Goal: Task Accomplishment & Management: Manage account settings

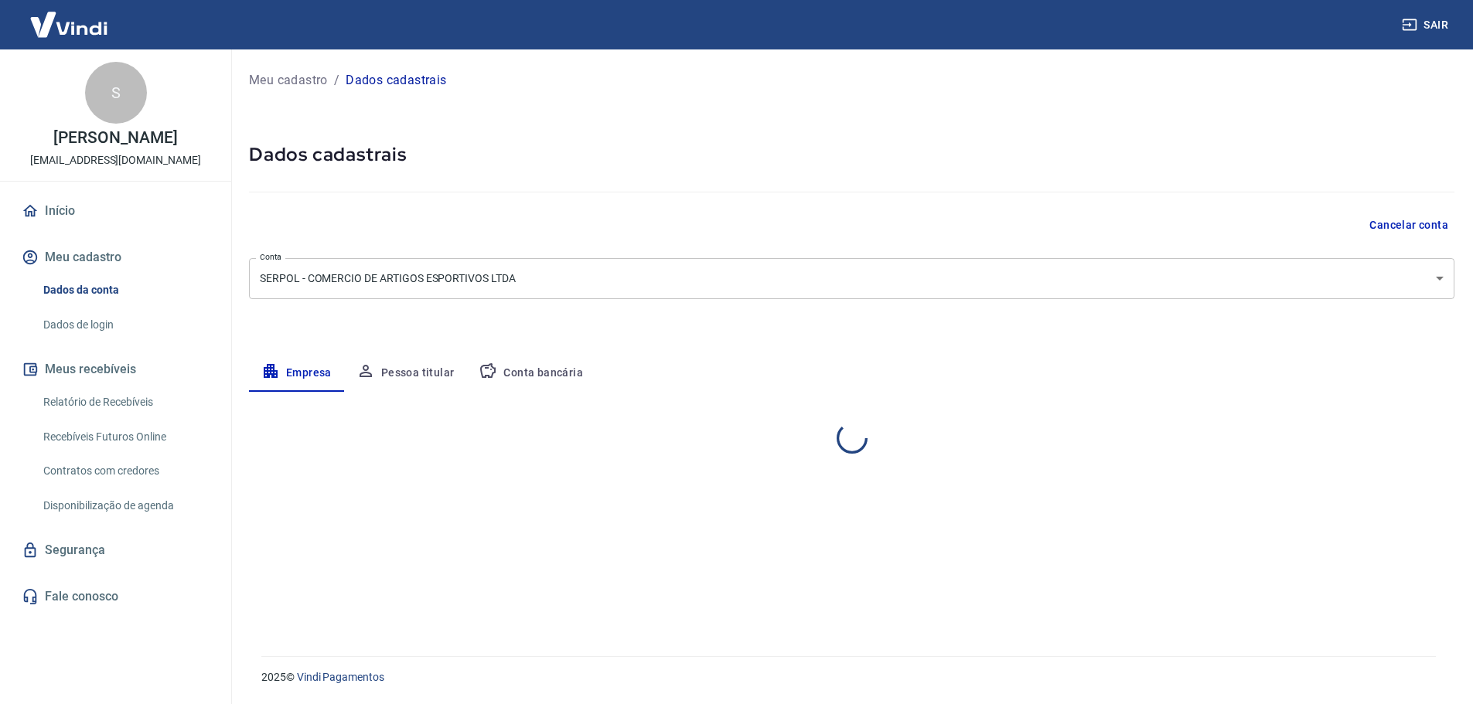
select select "SP"
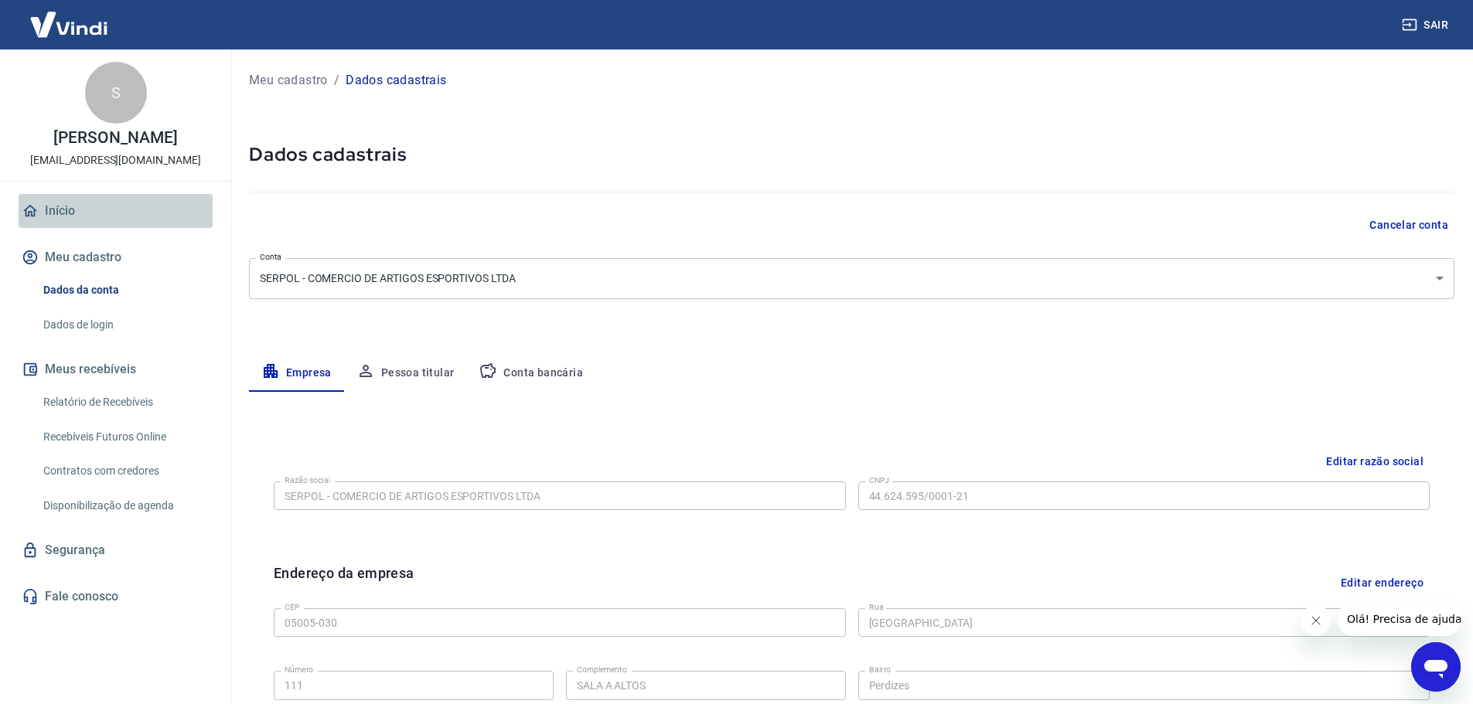
click at [64, 210] on link "Início" at bounding box center [116, 211] width 194 height 34
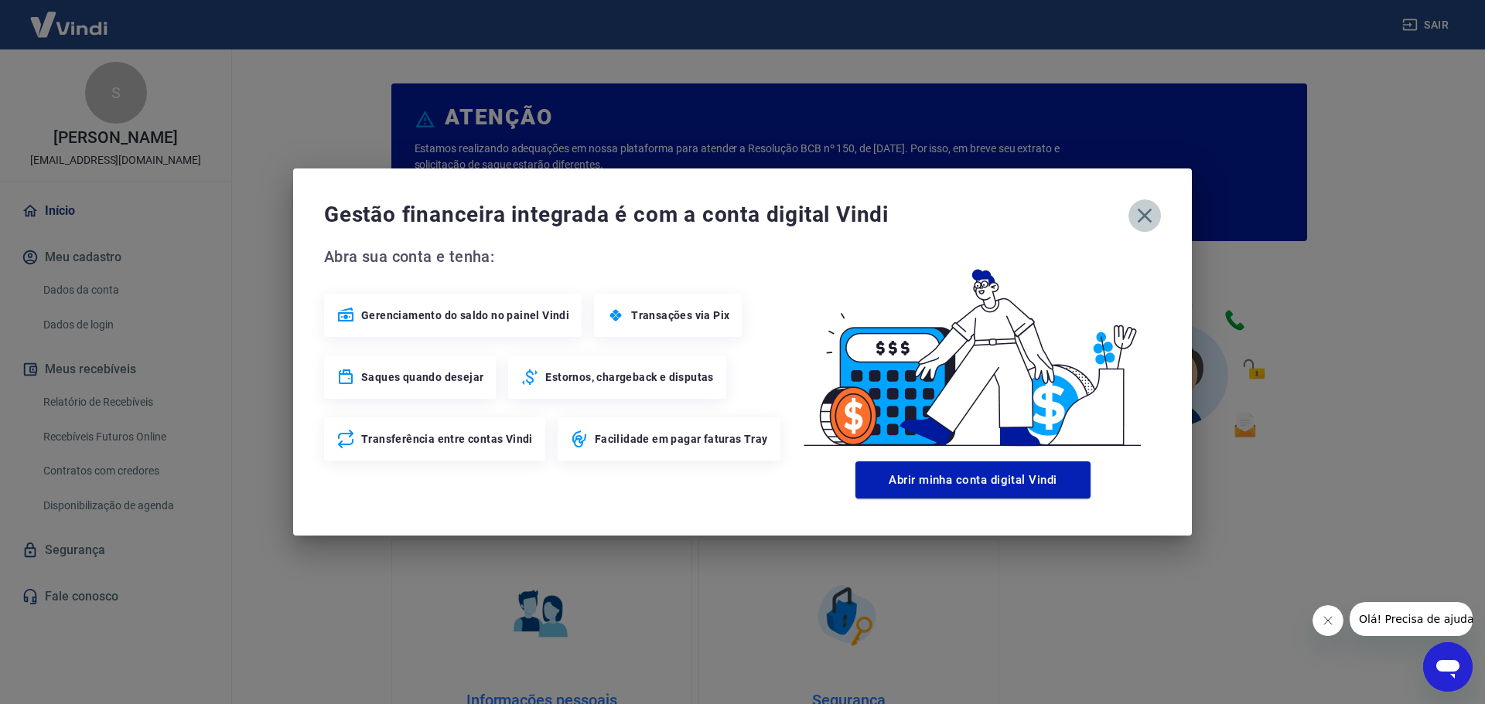
click at [1146, 222] on icon "button" at bounding box center [1144, 215] width 25 height 25
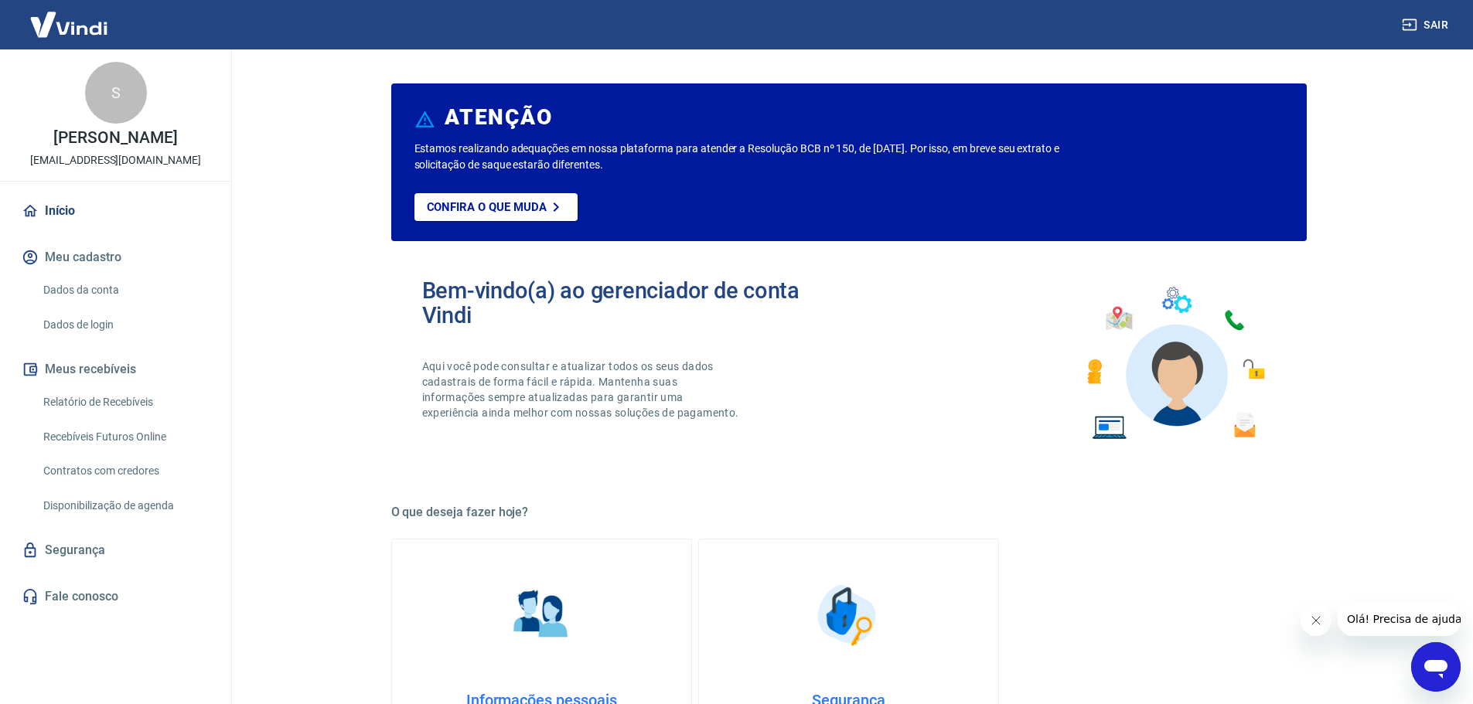
click at [73, 557] on link "Segurança" at bounding box center [116, 550] width 194 height 34
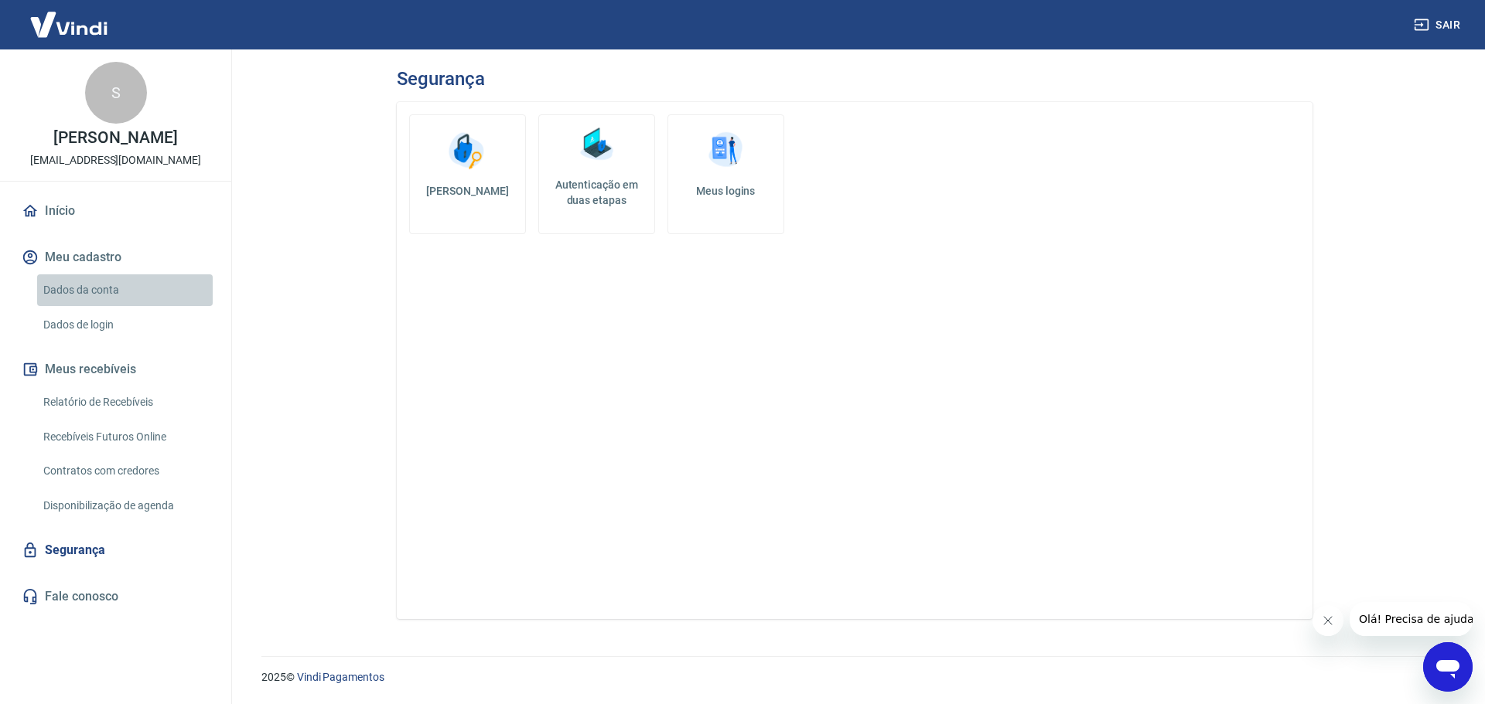
click at [94, 290] on link "Dados da conta" at bounding box center [125, 290] width 176 height 32
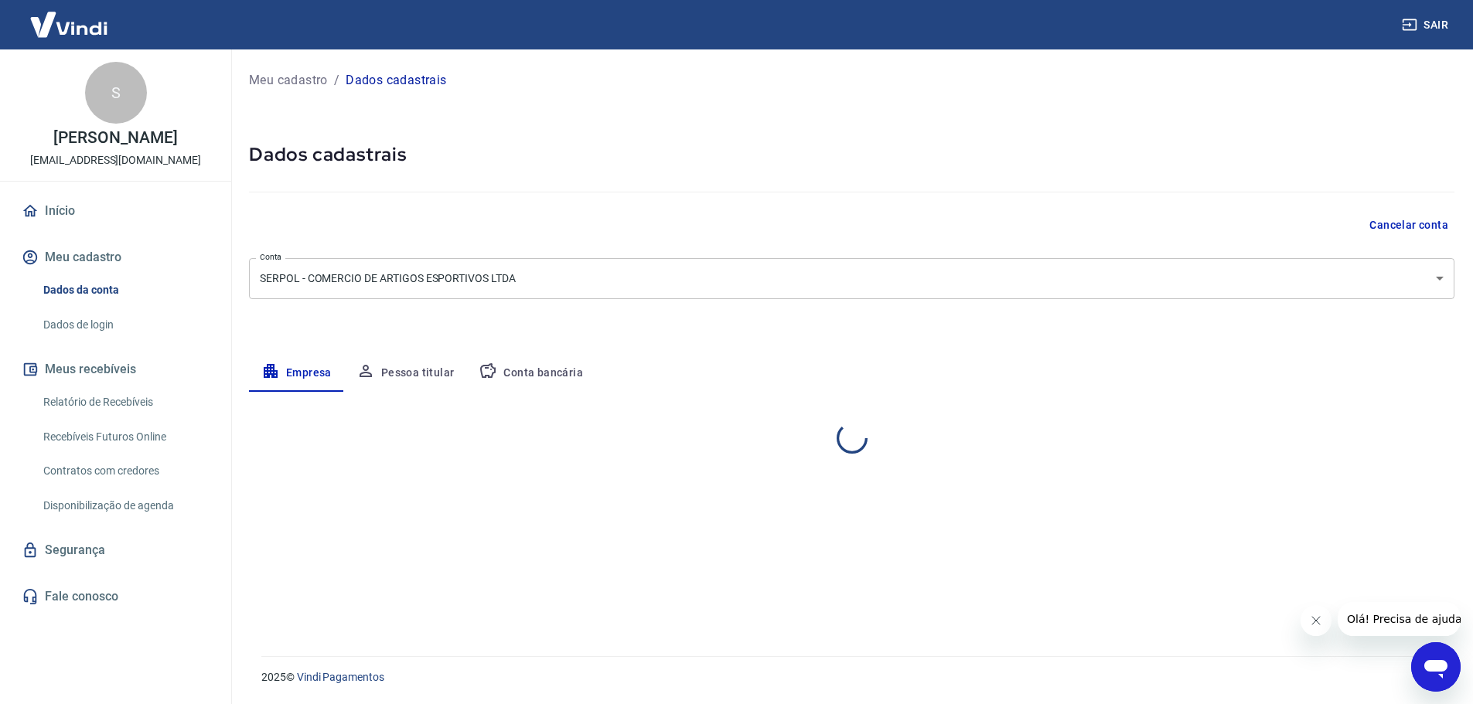
select select "SP"
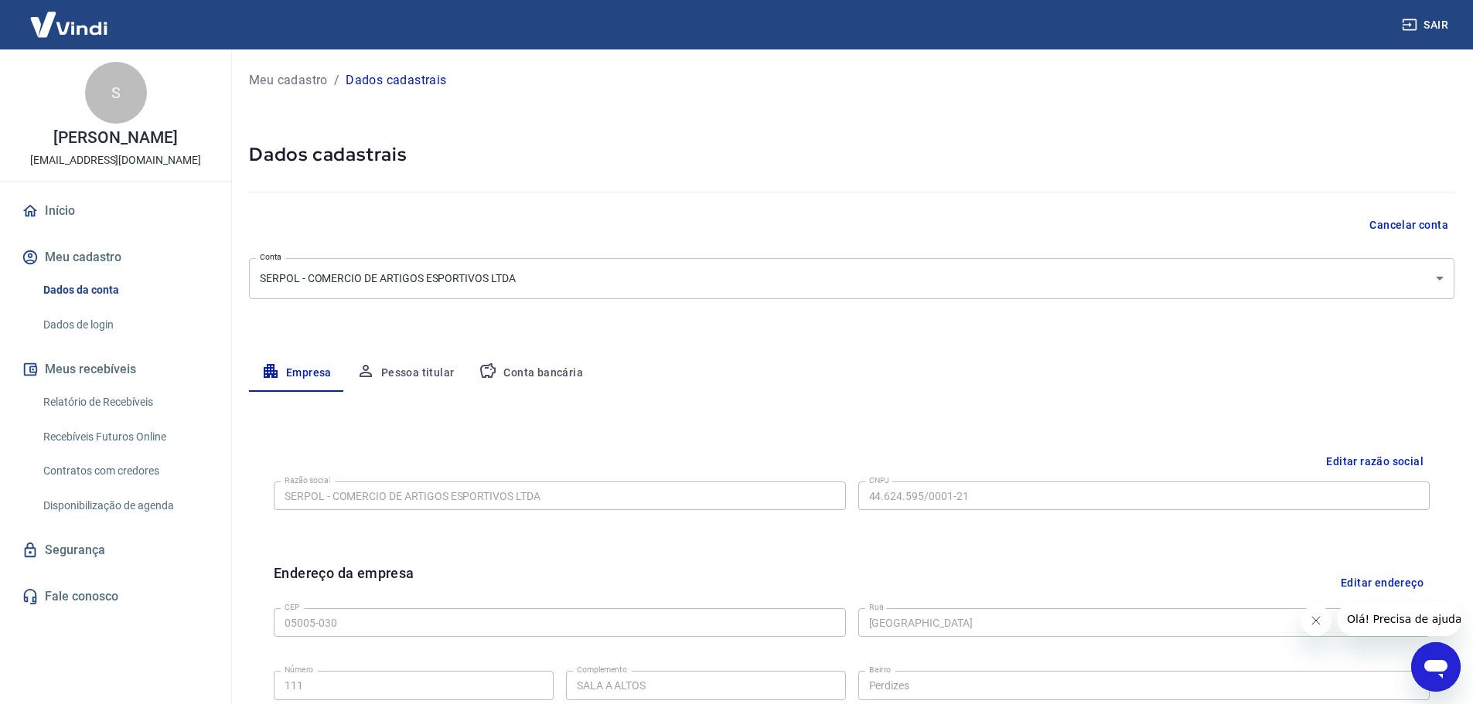
click at [90, 259] on button "Meu cadastro" at bounding box center [116, 257] width 194 height 34
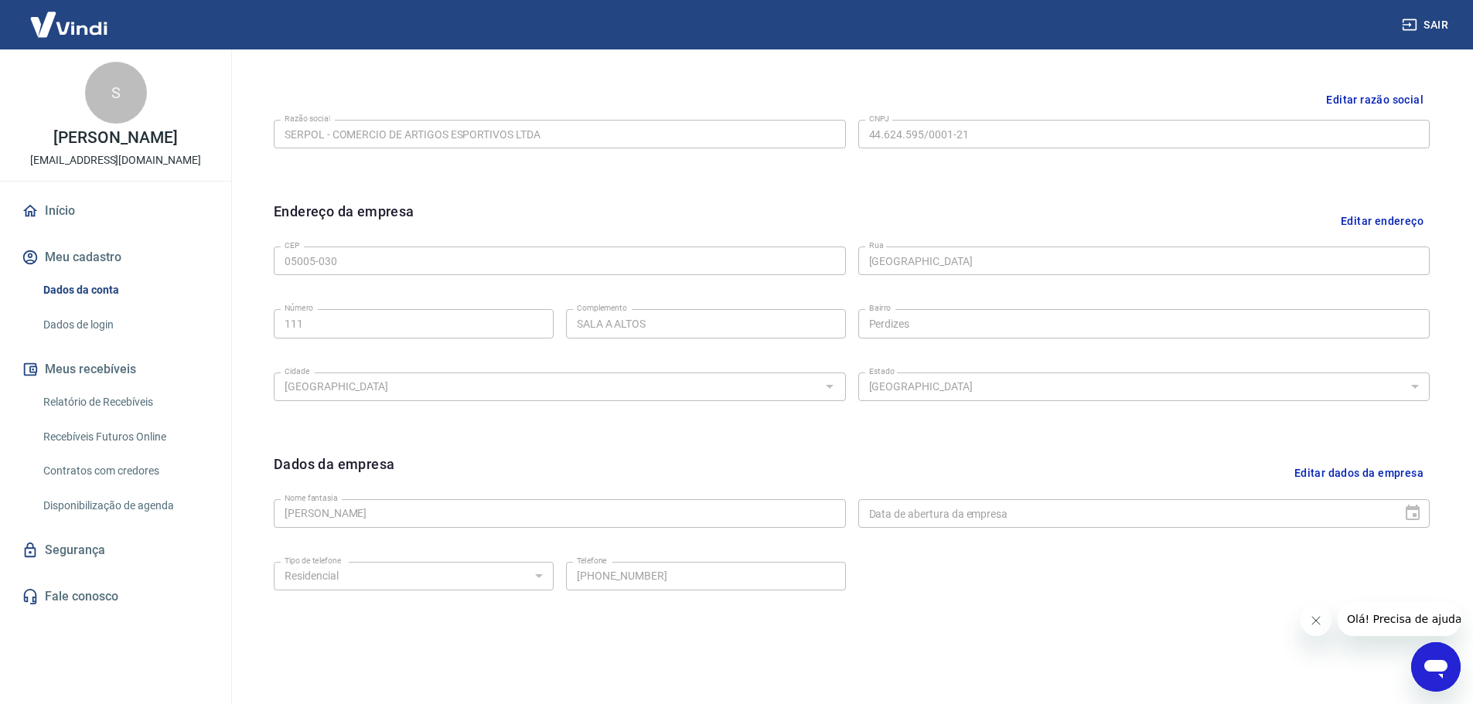
scroll to position [411, 0]
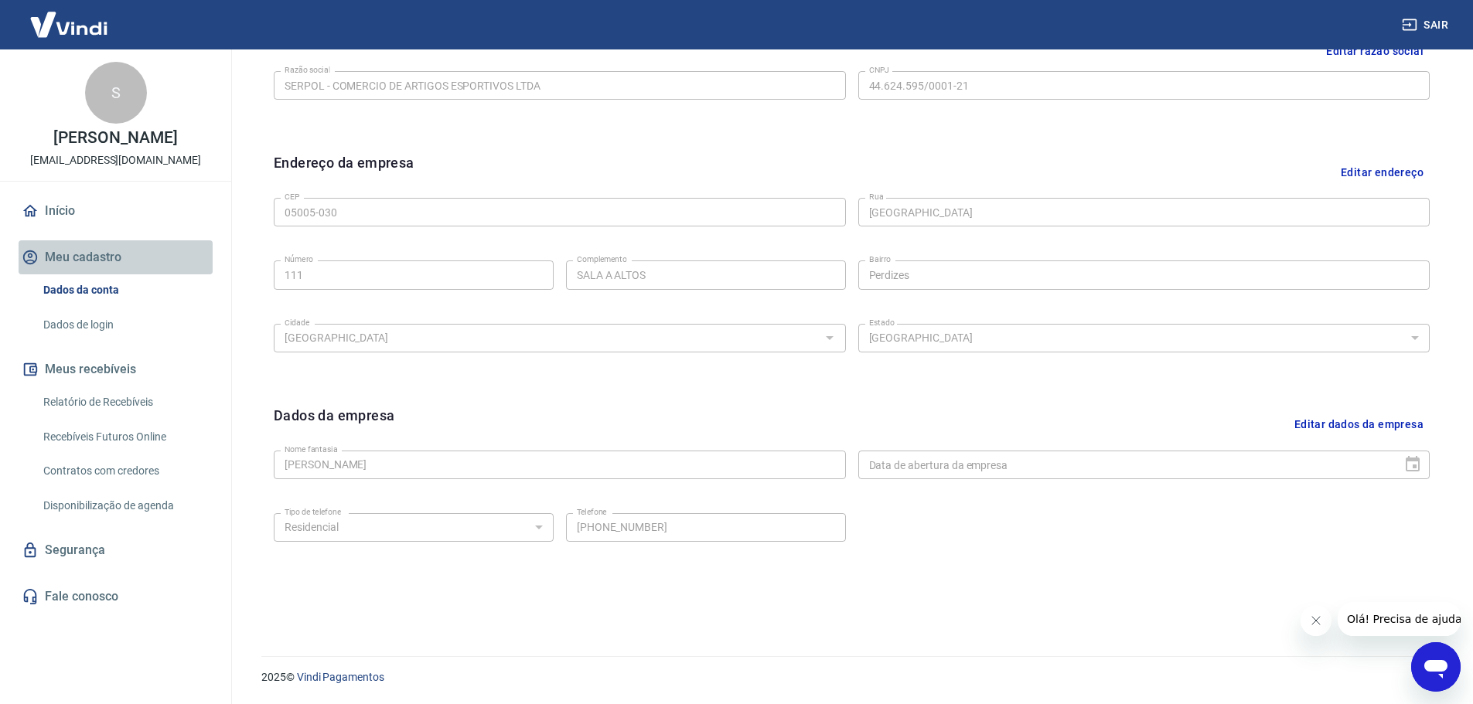
click at [107, 256] on button "Meu cadastro" at bounding box center [116, 257] width 194 height 34
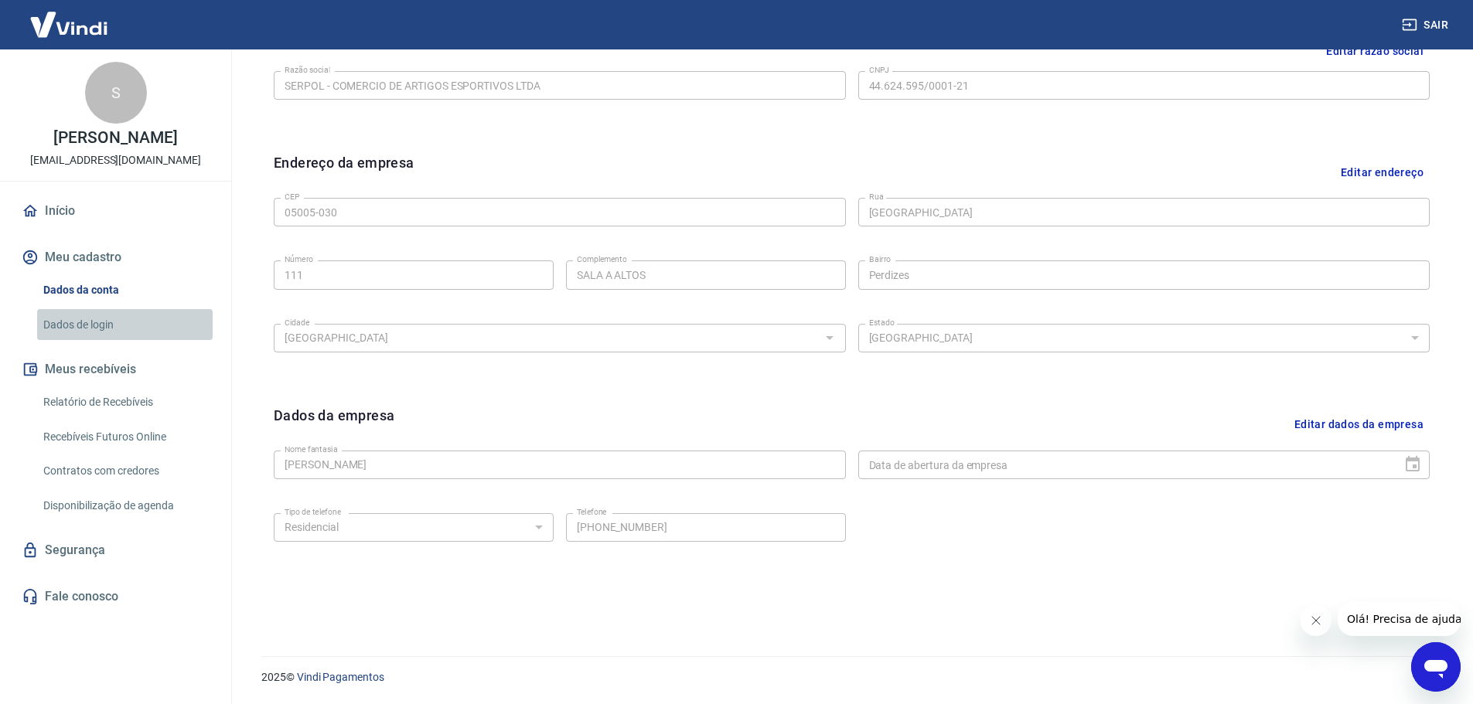
click at [96, 319] on link "Dados de login" at bounding box center [125, 325] width 176 height 32
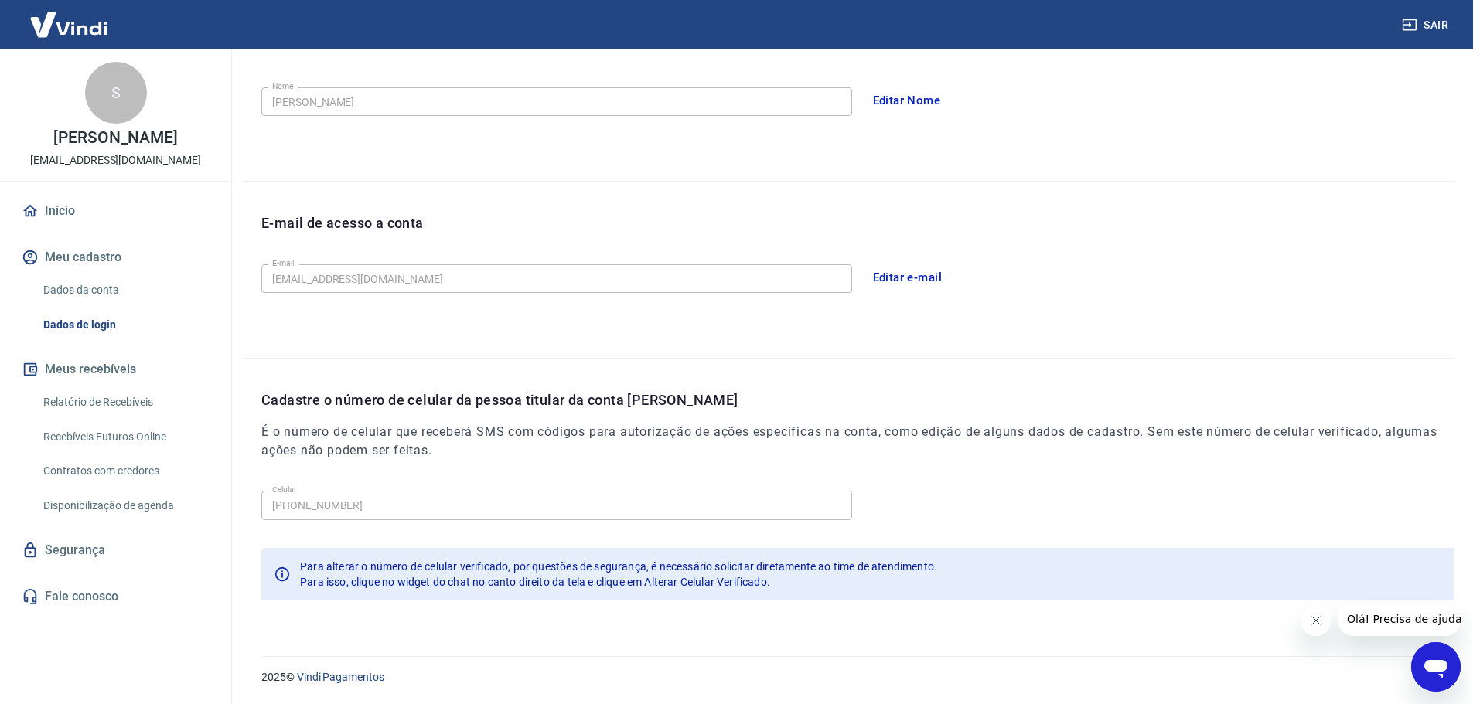
scroll to position [286, 0]
click at [71, 556] on link "Segurança" at bounding box center [116, 550] width 194 height 34
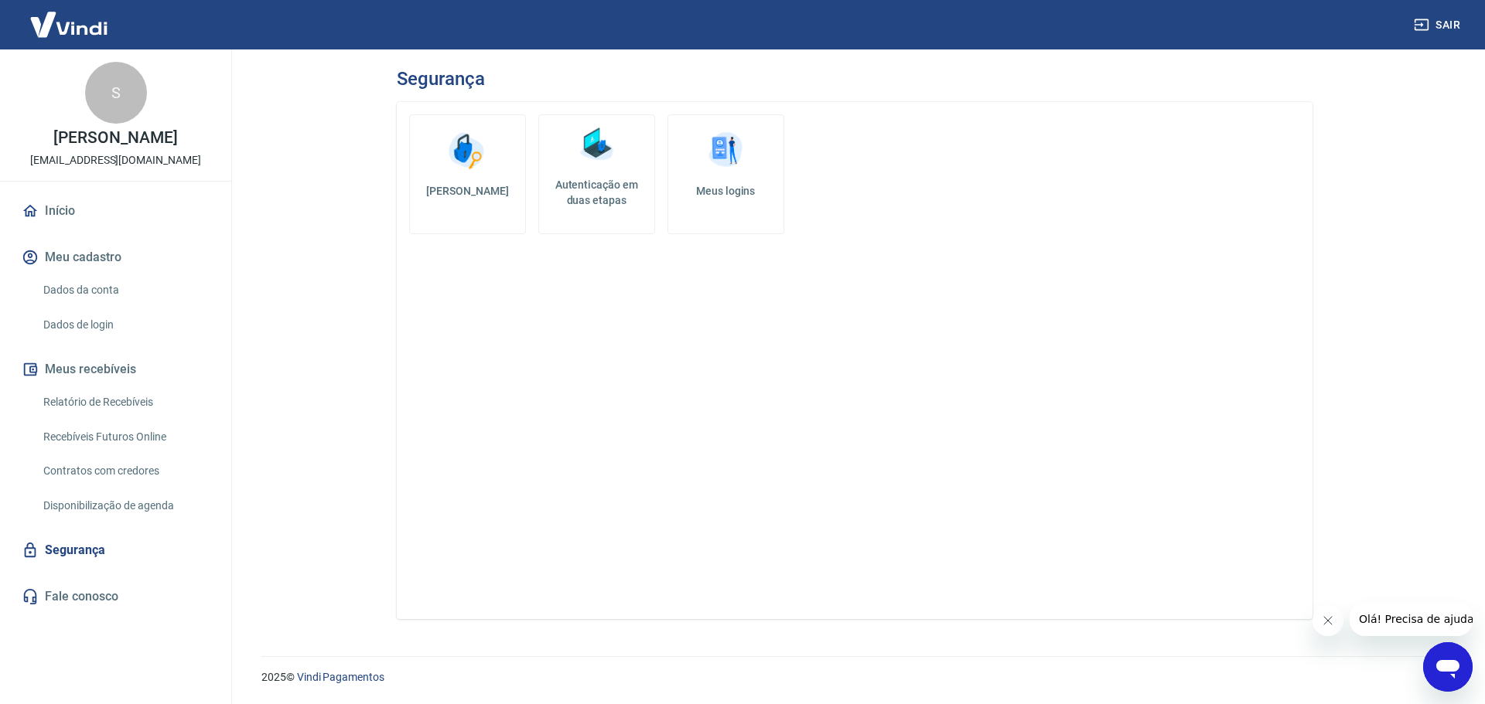
click at [114, 288] on link "Dados da conta" at bounding box center [125, 290] width 176 height 32
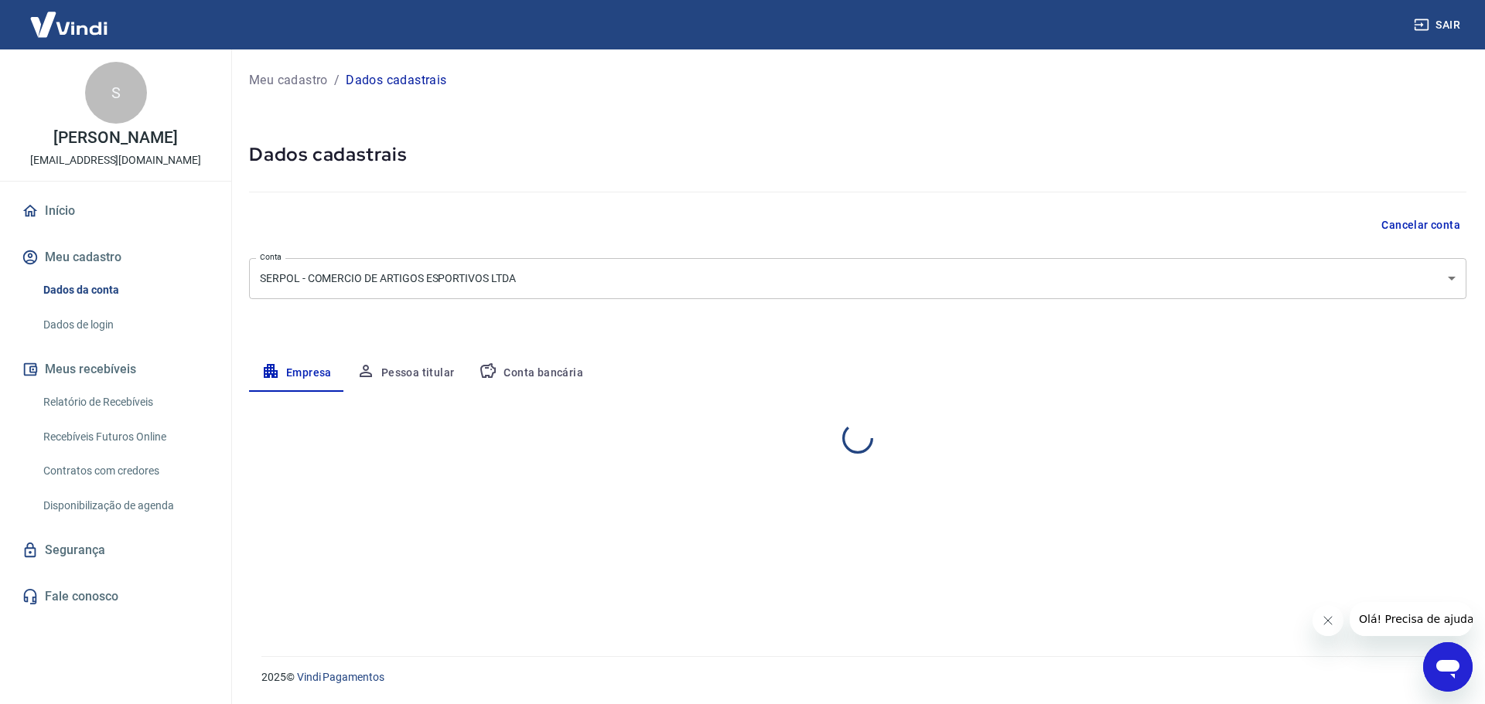
select select "SP"
